Goal: Information Seeking & Learning: Learn about a topic

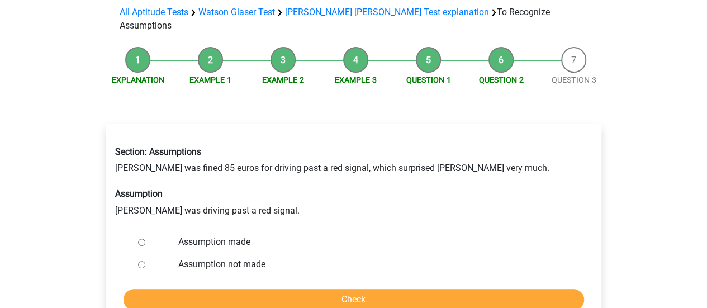
scroll to position [110, 0]
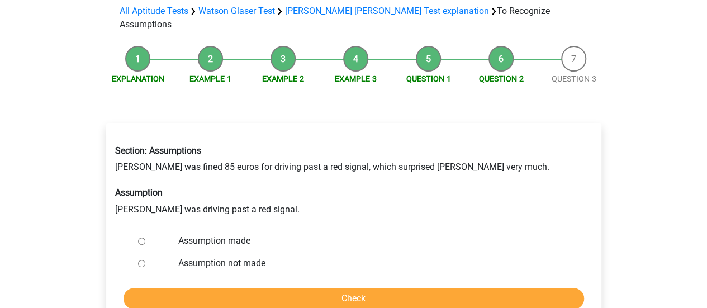
click at [140, 260] on input "Assumption not made" at bounding box center [141, 263] width 7 height 7
radio input "true"
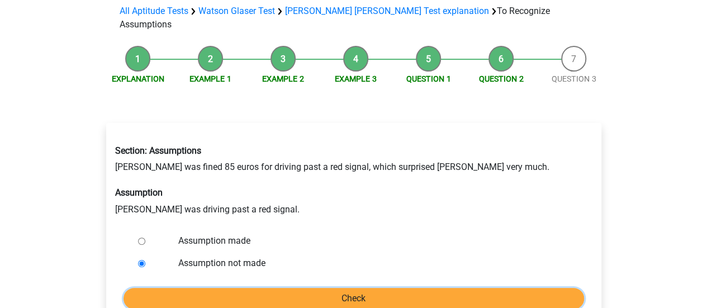
click at [357, 288] on input "Check" at bounding box center [354, 298] width 461 height 21
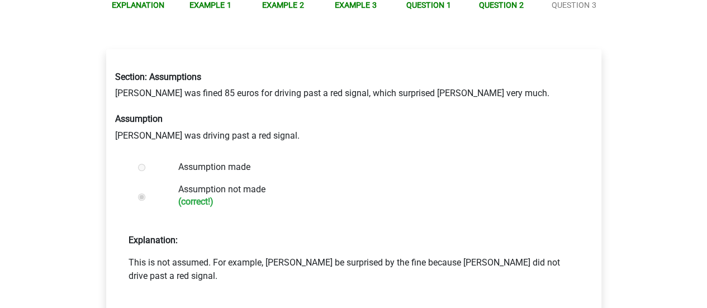
scroll to position [184, 0]
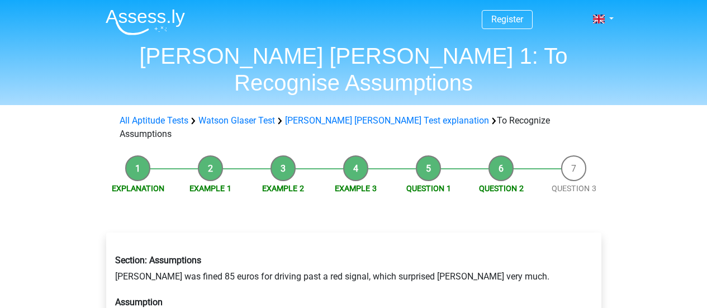
scroll to position [110, 0]
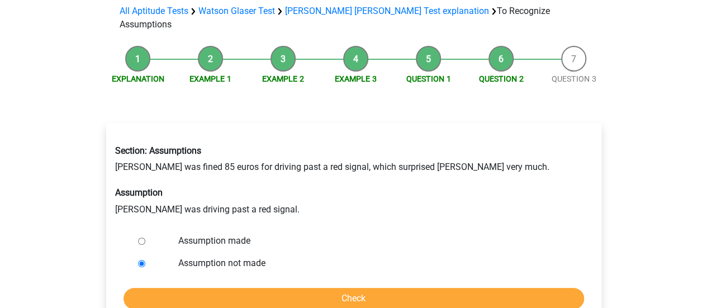
drag, startPoint x: 176, startPoint y: 222, endPoint x: 271, endPoint y: 230, distance: 95.3
click at [271, 252] on div "Assumption not made" at bounding box center [372, 263] width 404 height 22
click at [429, 46] on li "Question 1" at bounding box center [428, 65] width 73 height 39
click at [425, 74] on link "Question 1" at bounding box center [428, 78] width 45 height 9
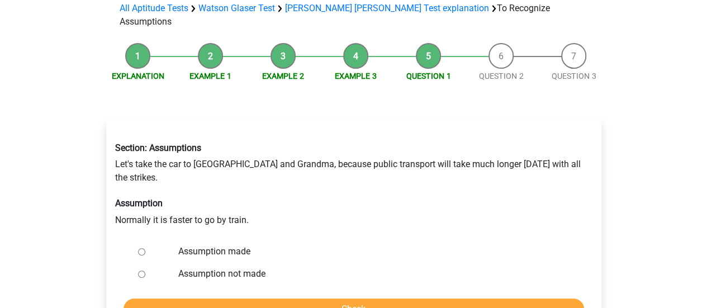
scroll to position [112, 0]
click at [143, 249] on input "Assumption made" at bounding box center [141, 252] width 7 height 7
radio input "true"
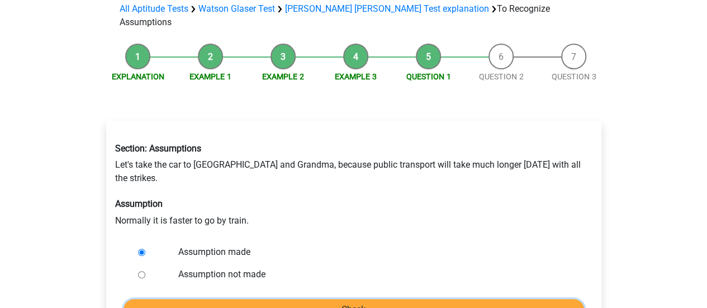
click at [353, 299] on input "Check" at bounding box center [354, 309] width 461 height 21
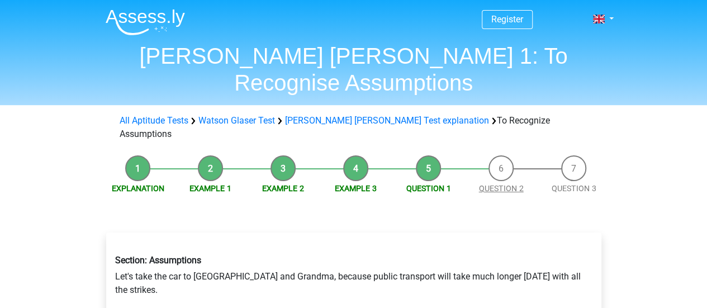
click at [499, 184] on link "Question 2" at bounding box center [501, 188] width 45 height 9
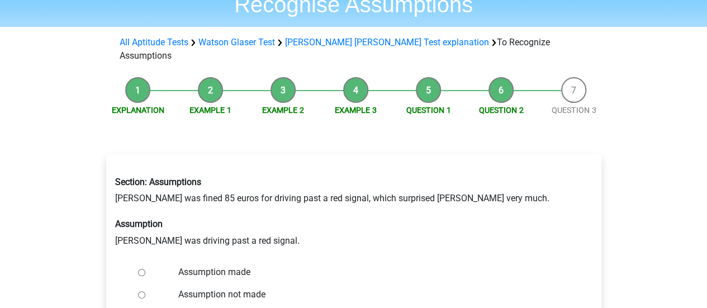
scroll to position [82, 0]
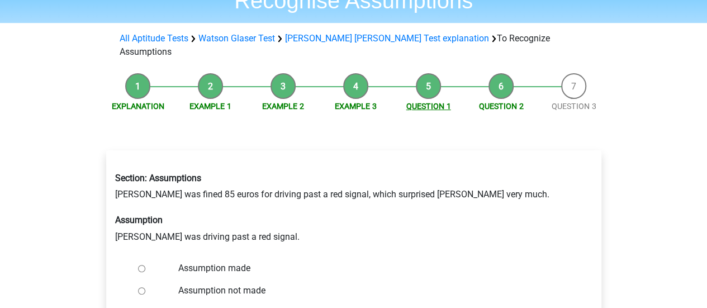
click at [421, 102] on link "Question 1" at bounding box center [428, 106] width 45 height 9
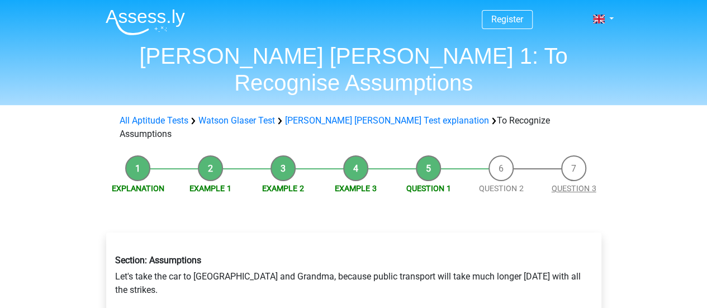
click at [567, 184] on link "Question 3" at bounding box center [574, 188] width 45 height 9
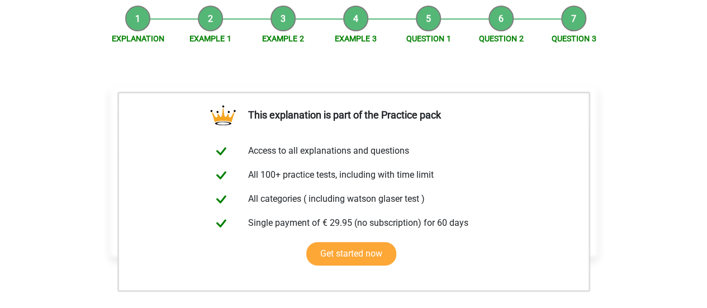
scroll to position [53, 0]
